Goal: Find specific page/section: Find specific page/section

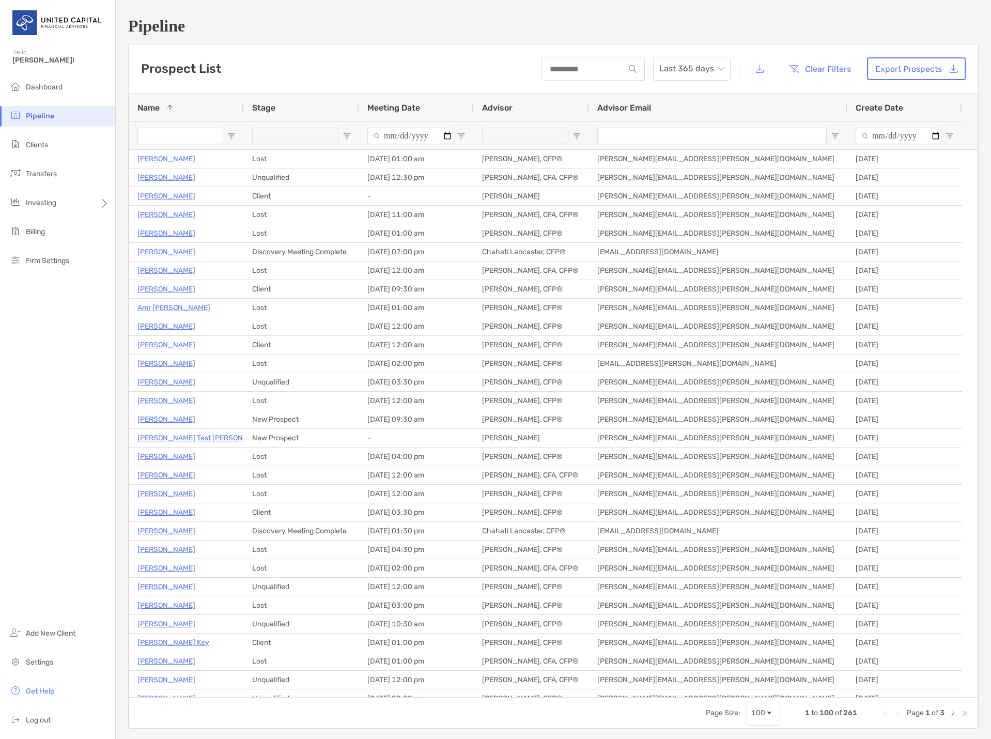
click at [191, 136] on input "Name Filter Input" at bounding box center [180, 136] width 86 height 17
drag, startPoint x: 263, startPoint y: 18, endPoint x: 311, endPoint y: 1, distance: 50.8
click at [264, 17] on h1 "Pipeline" at bounding box center [553, 26] width 850 height 19
click at [522, 19] on h1 "Pipeline" at bounding box center [553, 26] width 850 height 19
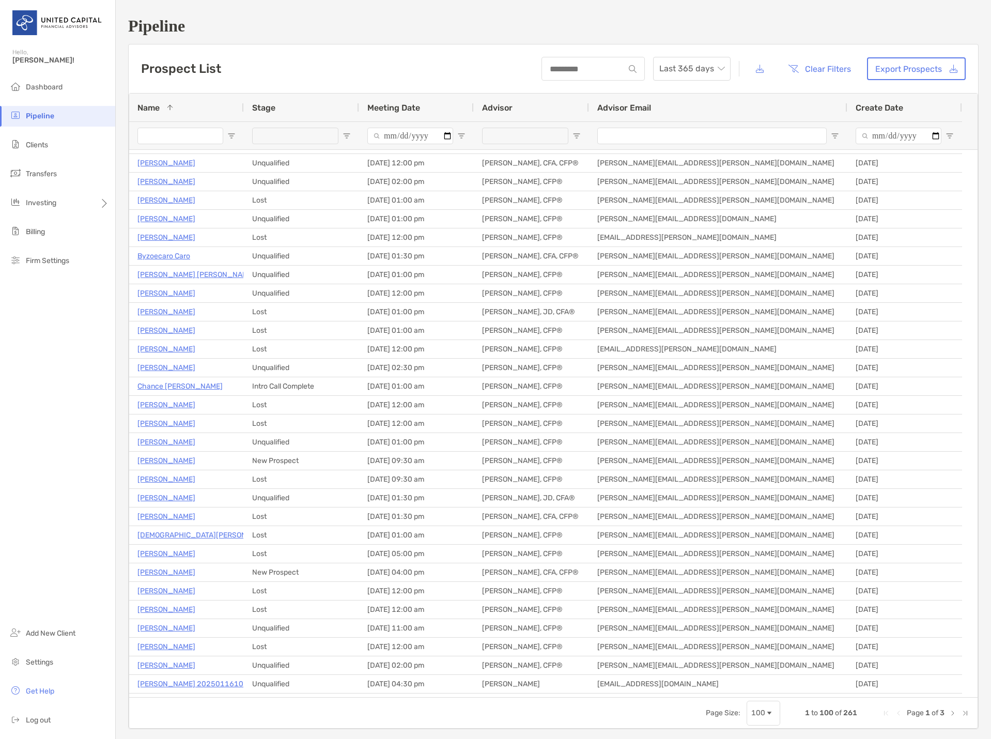
scroll to position [258, 0]
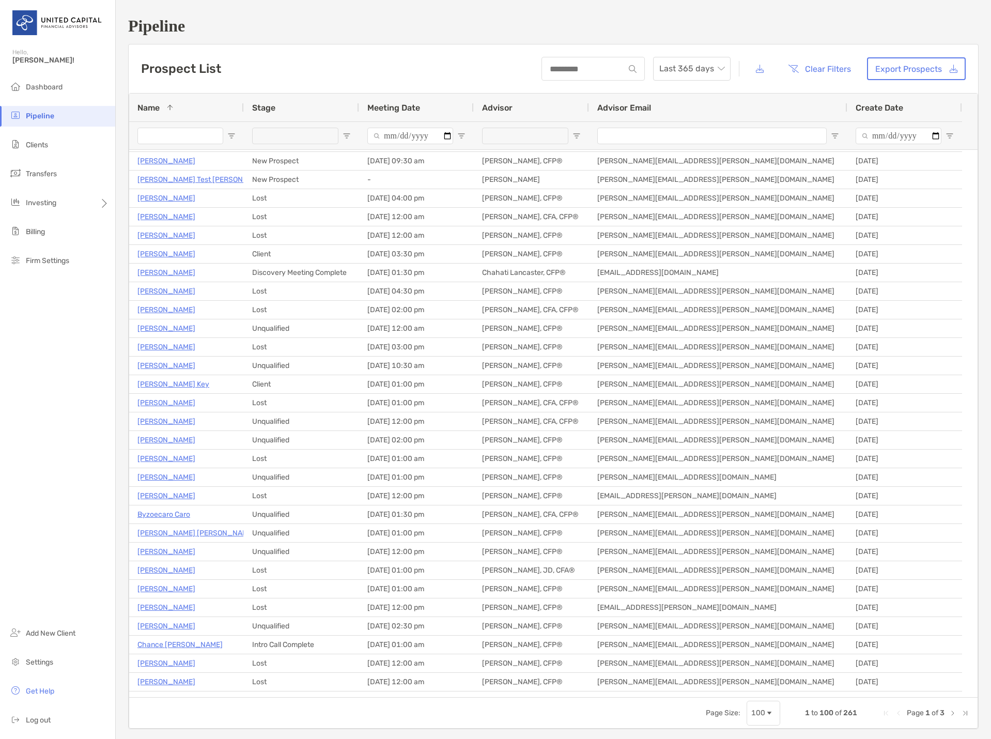
click at [302, 44] on div "Prospect List Last 365 days Clear Filters Export Prospects" at bounding box center [553, 68] width 849 height 49
click at [355, 24] on h1 "Pipeline" at bounding box center [553, 26] width 850 height 19
click at [325, 718] on div "Page Size: 100 1 to 100 of 261 Page 1 of 3" at bounding box center [553, 712] width 848 height 31
drag, startPoint x: 658, startPoint y: 30, endPoint x: 667, endPoint y: 18, distance: 15.5
click at [661, 27] on h1 "Pipeline" at bounding box center [553, 26] width 850 height 19
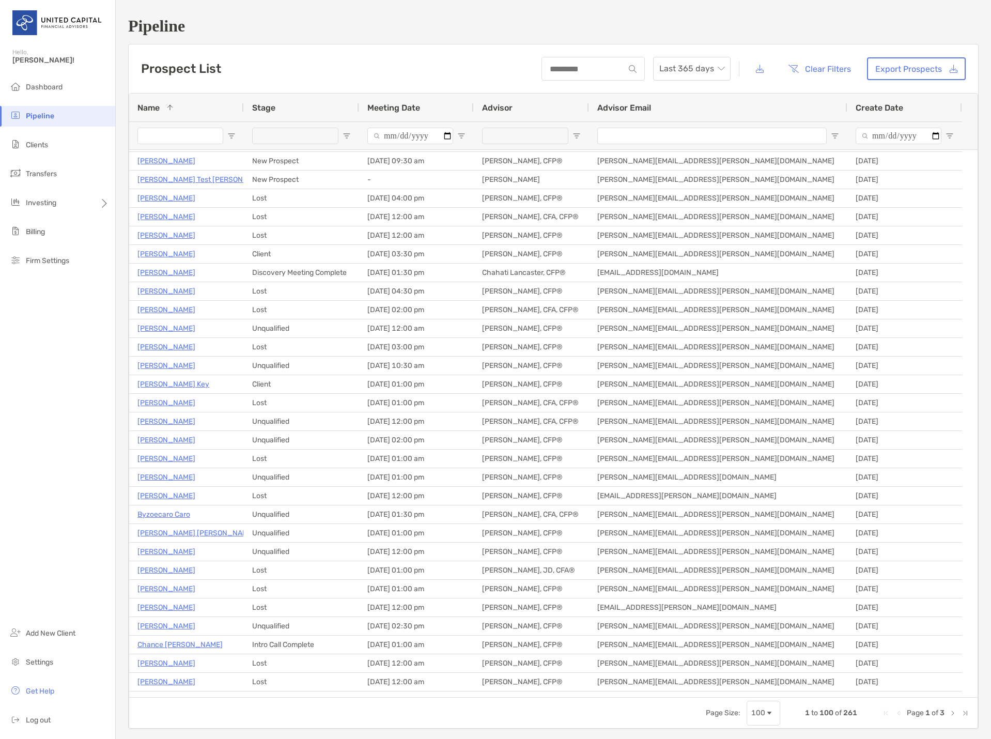
click at [195, 123] on div at bounding box center [180, 135] width 86 height 27
click at [65, 146] on li "Clients" at bounding box center [57, 145] width 115 height 21
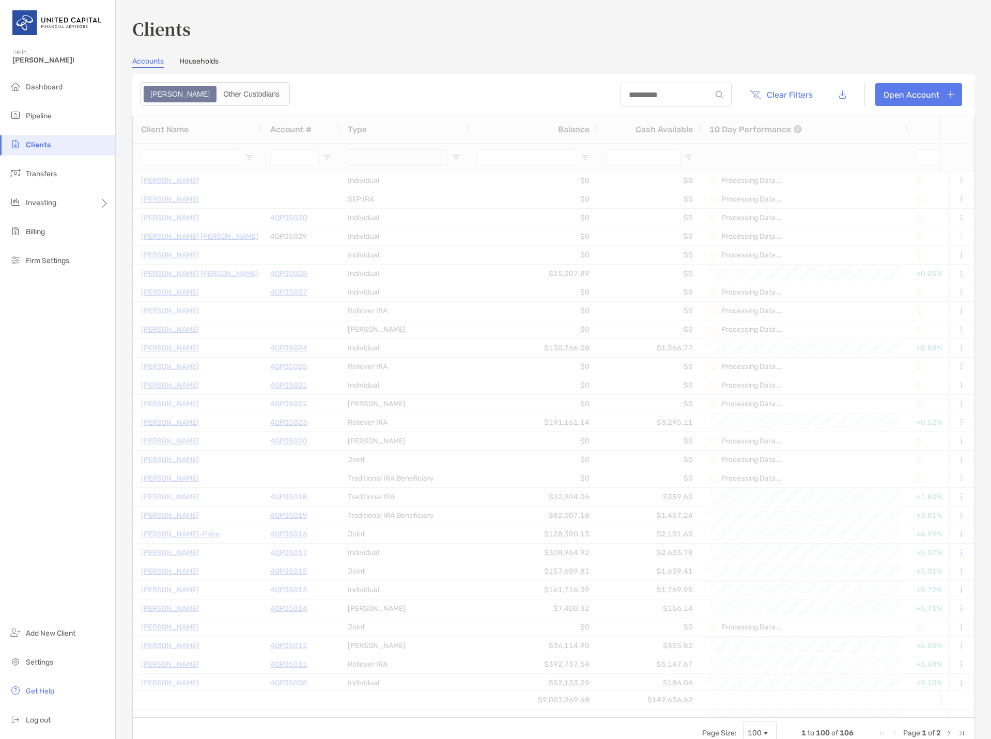
type input "****"
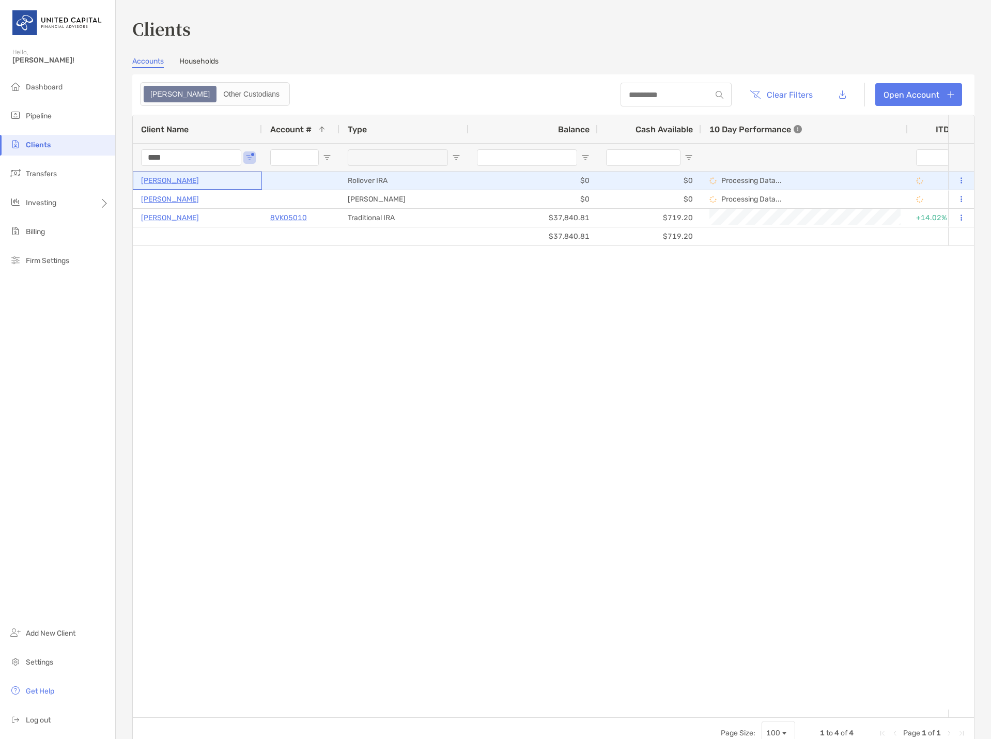
click at [169, 183] on p "[PERSON_NAME]" at bounding box center [170, 180] width 58 height 13
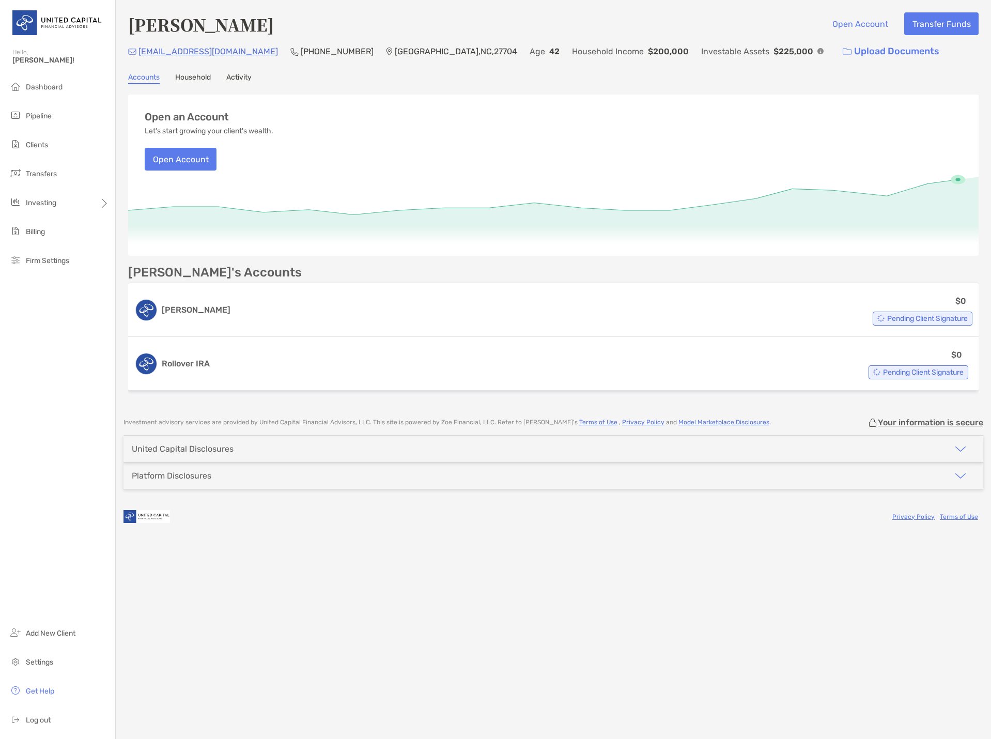
drag, startPoint x: 443, startPoint y: 35, endPoint x: 591, endPoint y: 9, distance: 150.5
click at [446, 34] on div "[PERSON_NAME] Open Account Transfer Funds" at bounding box center [553, 24] width 850 height 24
click at [39, 142] on span "Clients" at bounding box center [37, 145] width 22 height 9
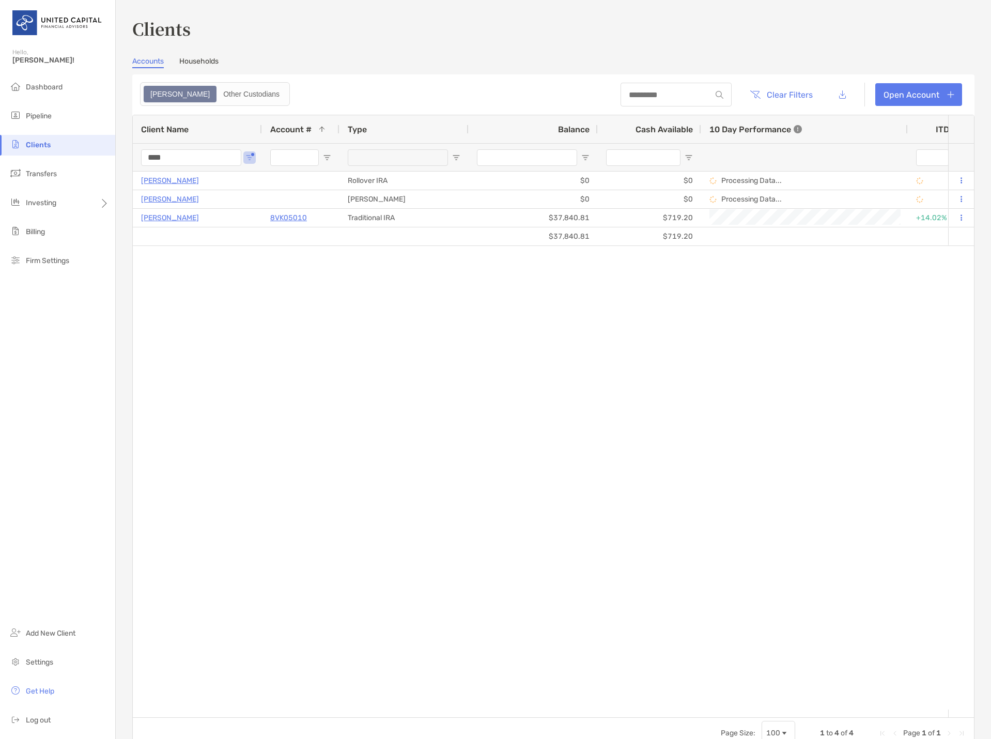
click at [183, 157] on input "****" at bounding box center [191, 157] width 100 height 17
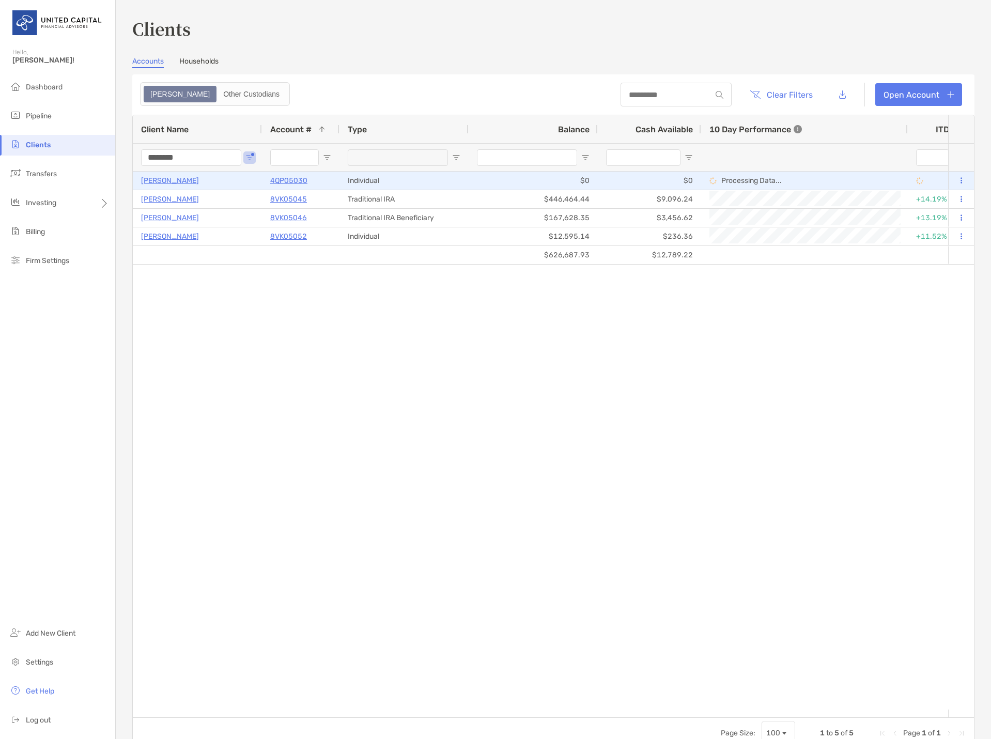
type input "********"
click at [164, 183] on p "[PERSON_NAME]" at bounding box center [170, 180] width 58 height 13
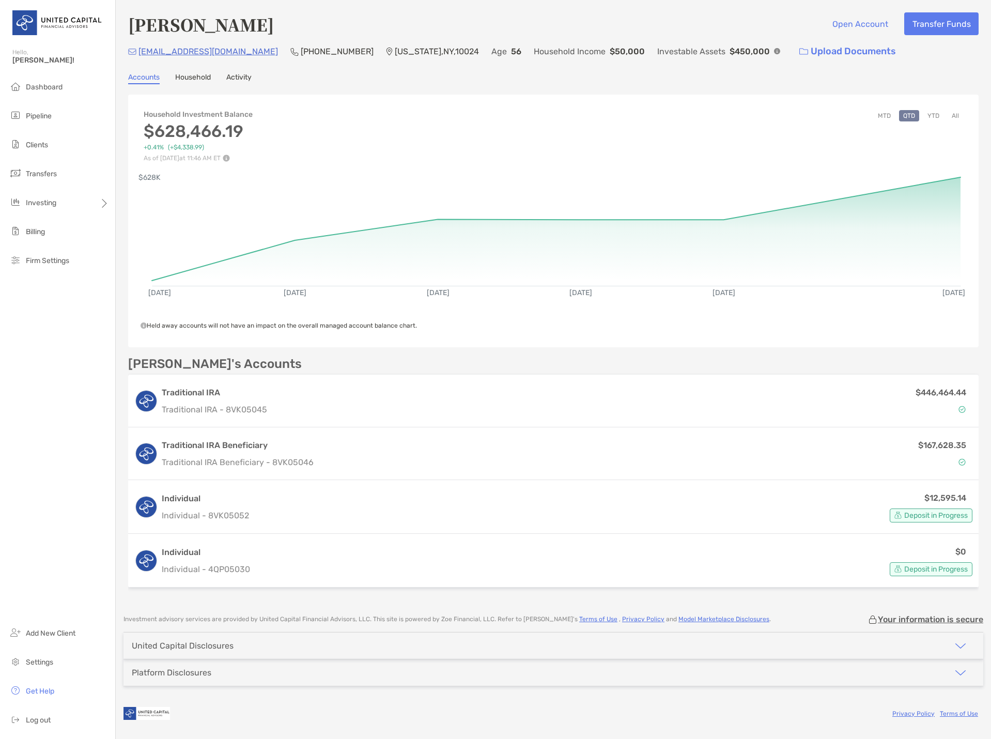
click at [386, 19] on div "[PERSON_NAME] Open Account Transfer Funds" at bounding box center [553, 24] width 850 height 24
click at [503, 14] on div "[PERSON_NAME] Open Account Transfer Funds" at bounding box center [553, 24] width 850 height 24
click at [763, 8] on div "[PERSON_NAME] Open Account Transfer Funds [EMAIL_ADDRESS][DOMAIN_NAME] [PHONE_N…" at bounding box center [553, 302] width 875 height 604
click at [365, 26] on div "[PERSON_NAME] Open Account Transfer Funds" at bounding box center [553, 24] width 850 height 24
